Goal: Information Seeking & Learning: Find specific fact

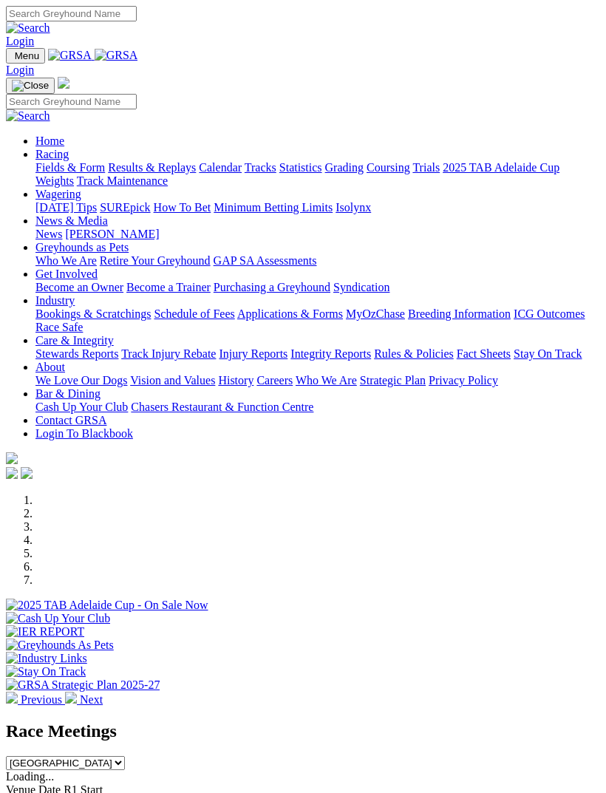
click at [12, 59] on img "Toggle navigation" at bounding box center [12, 59] width 0 height 0
click at [69, 156] on link "Racing" at bounding box center [51, 154] width 33 height 13
click at [152, 174] on link "Results & Replays" at bounding box center [152, 167] width 88 height 13
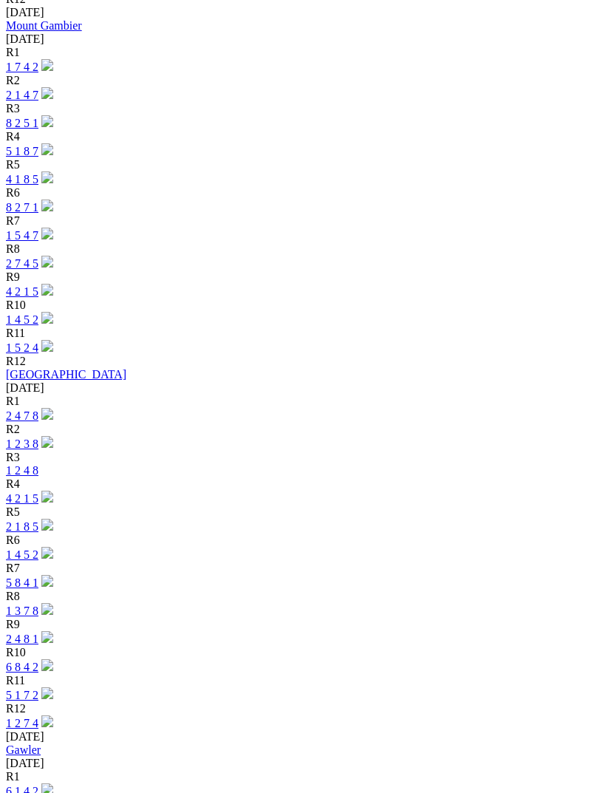
scroll to position [1814, 0]
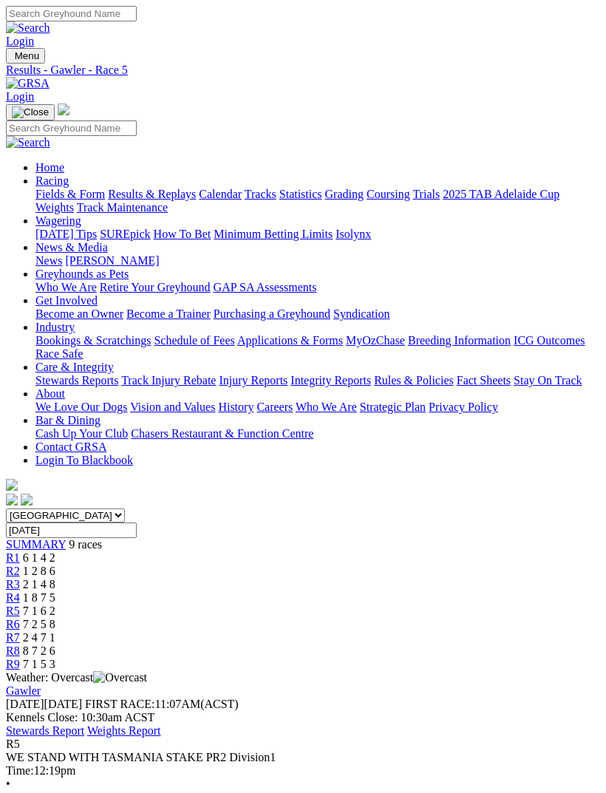
click at [20, 591] on span "R4" at bounding box center [13, 597] width 14 height 13
click at [20, 578] on span "R3" at bounding box center [13, 584] width 14 height 13
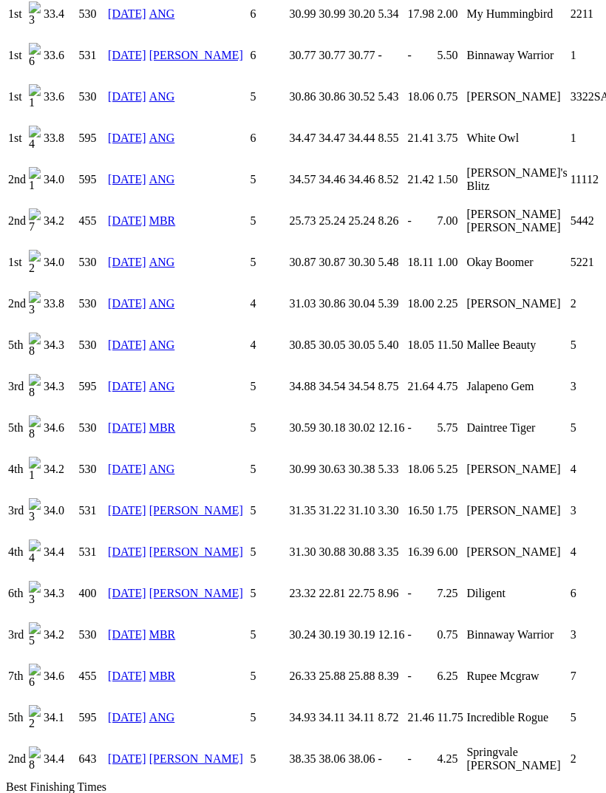
scroll to position [2249, 0]
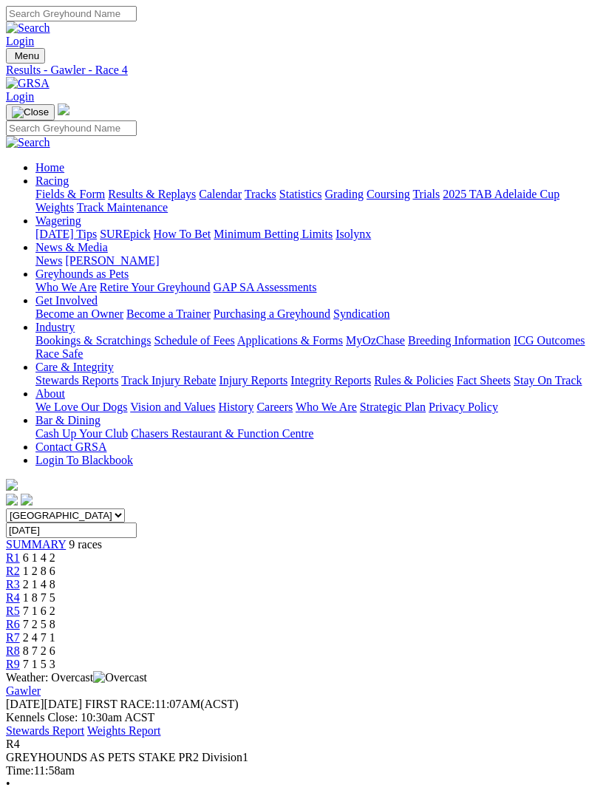
click at [20, 605] on span "R5" at bounding box center [13, 611] width 14 height 13
click at [20, 631] on link "R7" at bounding box center [13, 637] width 14 height 13
click at [20, 645] on link "R8" at bounding box center [13, 651] width 14 height 13
click at [20, 658] on link "R9" at bounding box center [13, 664] width 14 height 13
click at [12, 59] on img "Toggle navigation" at bounding box center [12, 59] width 0 height 0
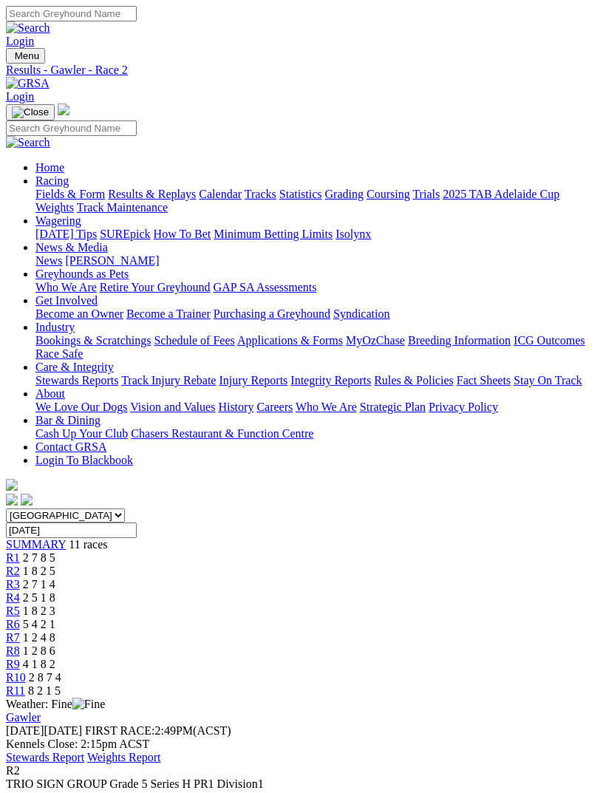
click at [20, 578] on link "R3" at bounding box center [13, 584] width 14 height 13
click at [20, 591] on link "R4" at bounding box center [13, 597] width 14 height 13
click at [55, 605] on span "1 8 2 3" at bounding box center [39, 611] width 33 height 13
click at [55, 618] on span "5 4 2 1" at bounding box center [39, 624] width 33 height 13
click at [20, 631] on span "R7" at bounding box center [13, 637] width 14 height 13
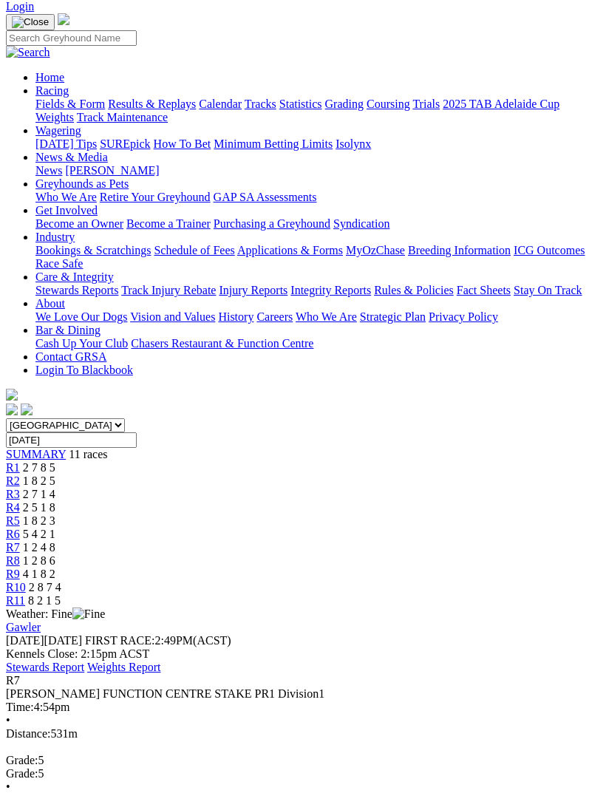
scroll to position [100, 0]
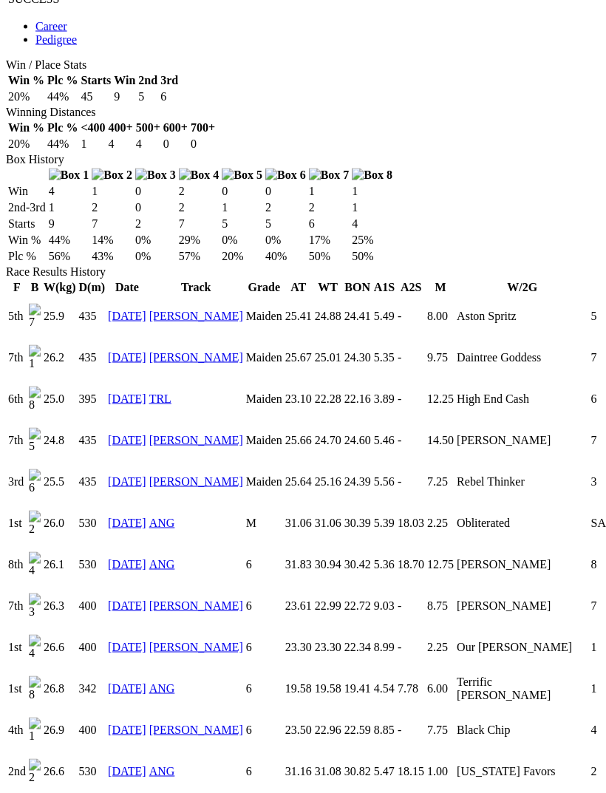
scroll to position [815, 0]
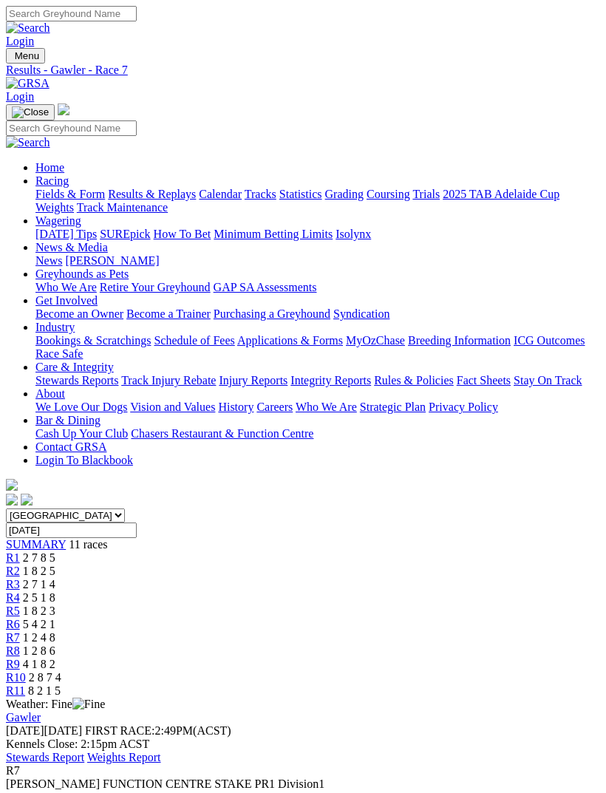
click at [55, 645] on span "1 2 8 6" at bounding box center [39, 651] width 33 height 13
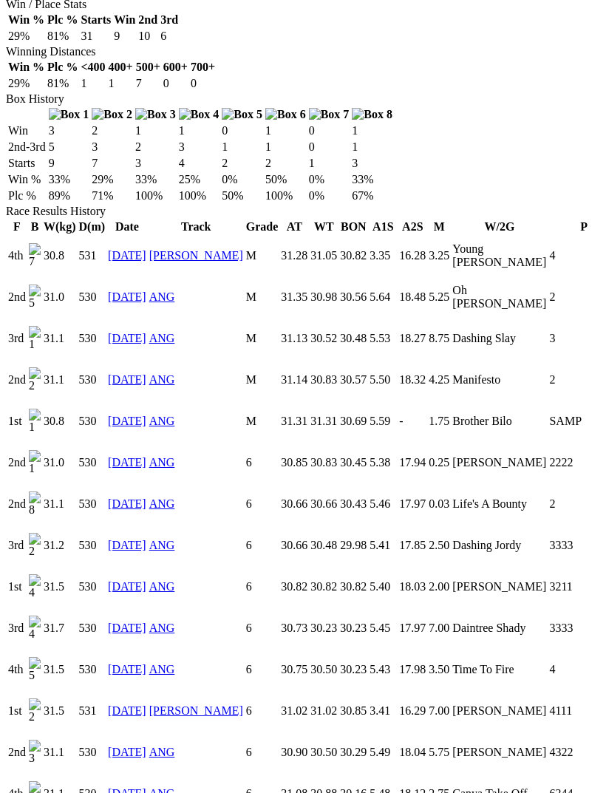
scroll to position [880, 0]
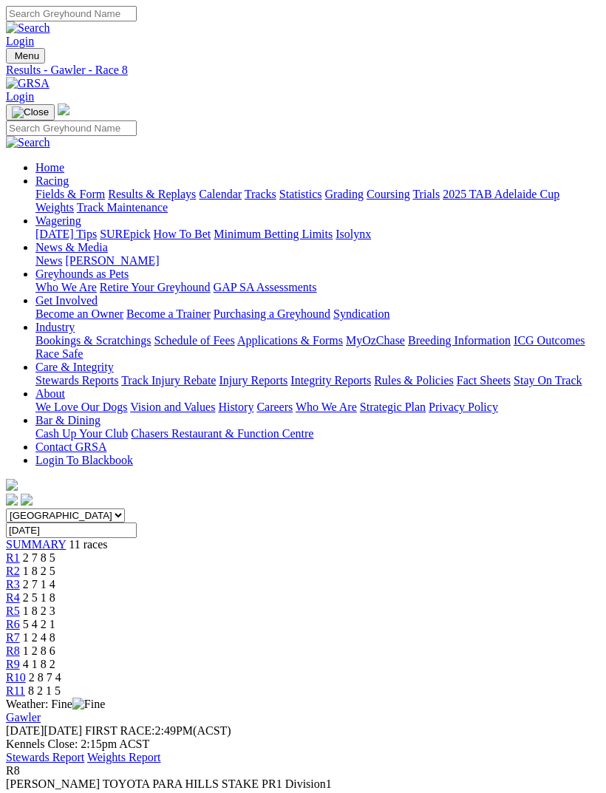
click at [20, 631] on span "R7" at bounding box center [13, 637] width 14 height 13
click at [20, 658] on span "R9" at bounding box center [13, 664] width 14 height 13
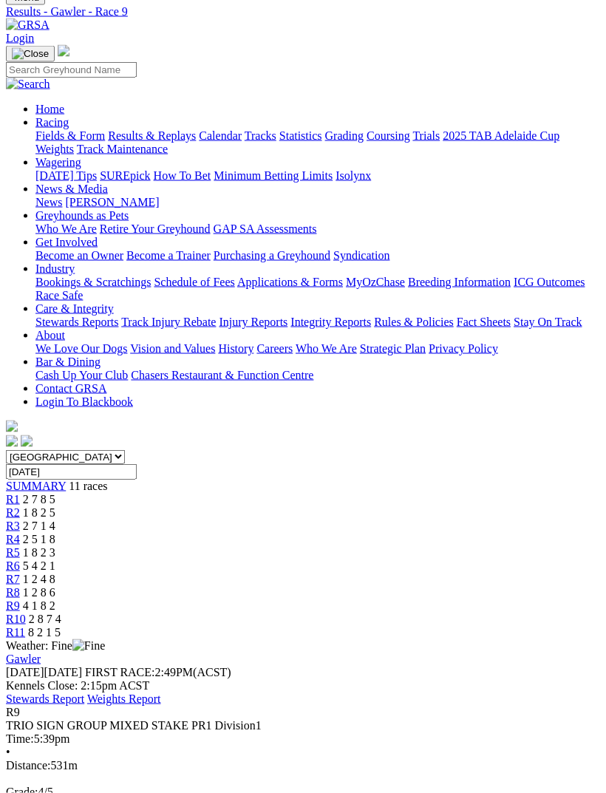
scroll to position [62, 0]
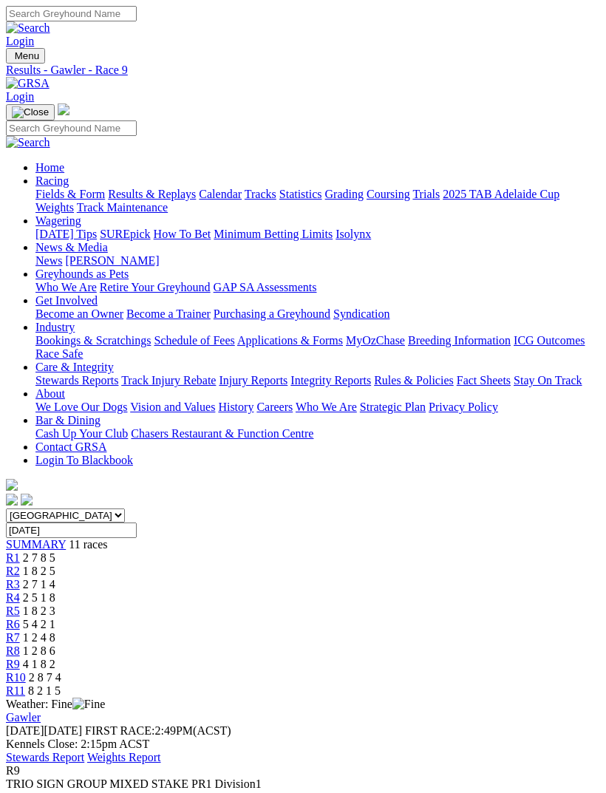
scroll to position [110, 0]
